Goal: Task Accomplishment & Management: Use online tool/utility

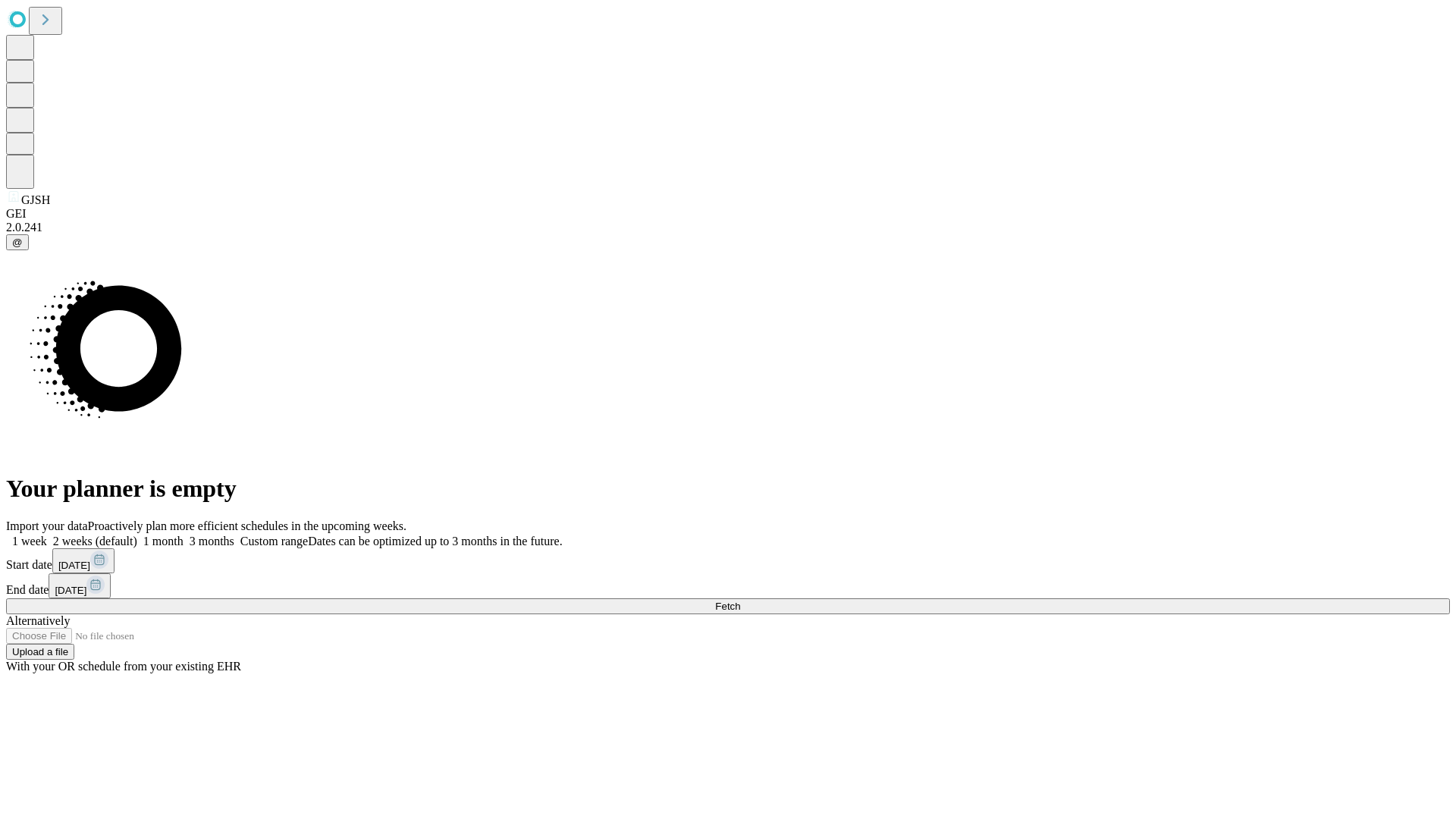
click at [741, 601] on span "Fetch" at bounding box center [727, 607] width 25 height 12
